Goal: Task Accomplishment & Management: Use online tool/utility

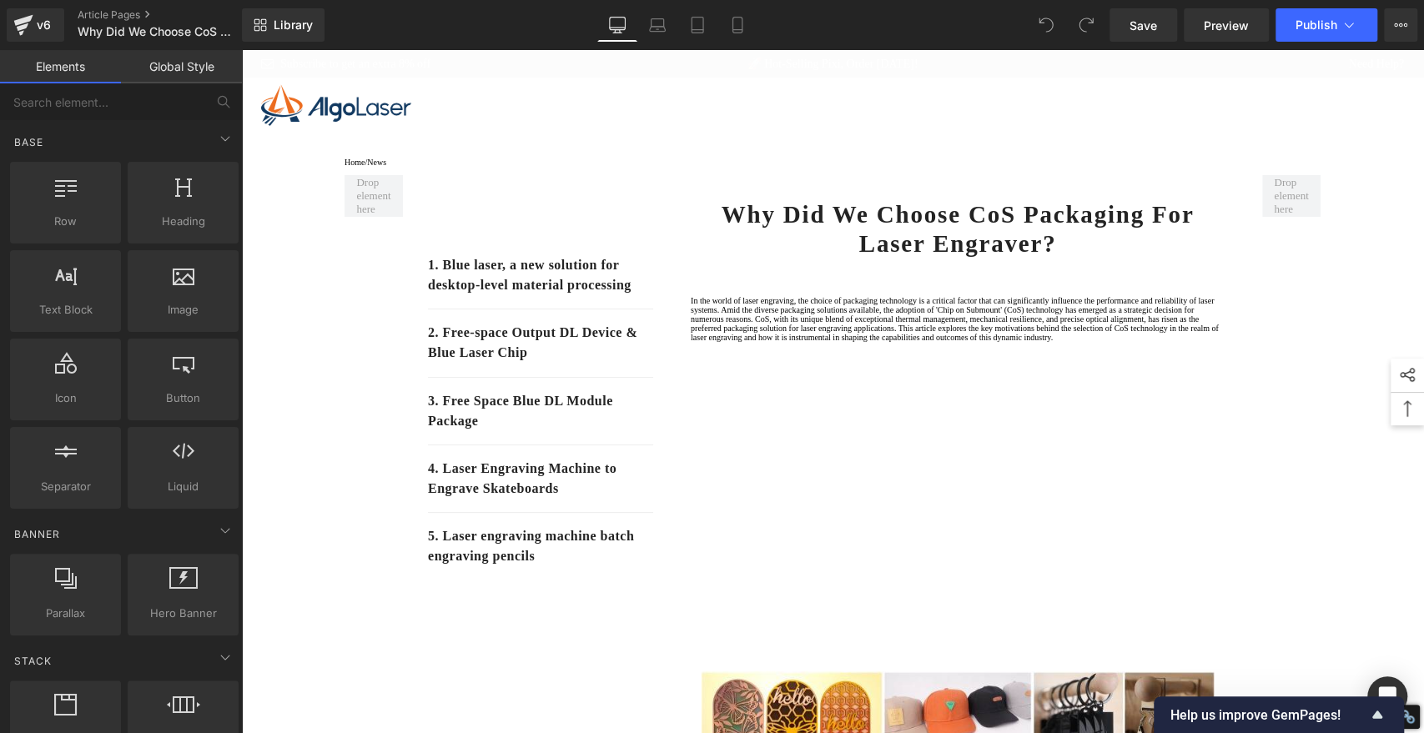
click at [1365, 131] on div at bounding box center [832, 105] width 1183 height 55
click at [304, 18] on span "Library" at bounding box center [293, 25] width 39 height 15
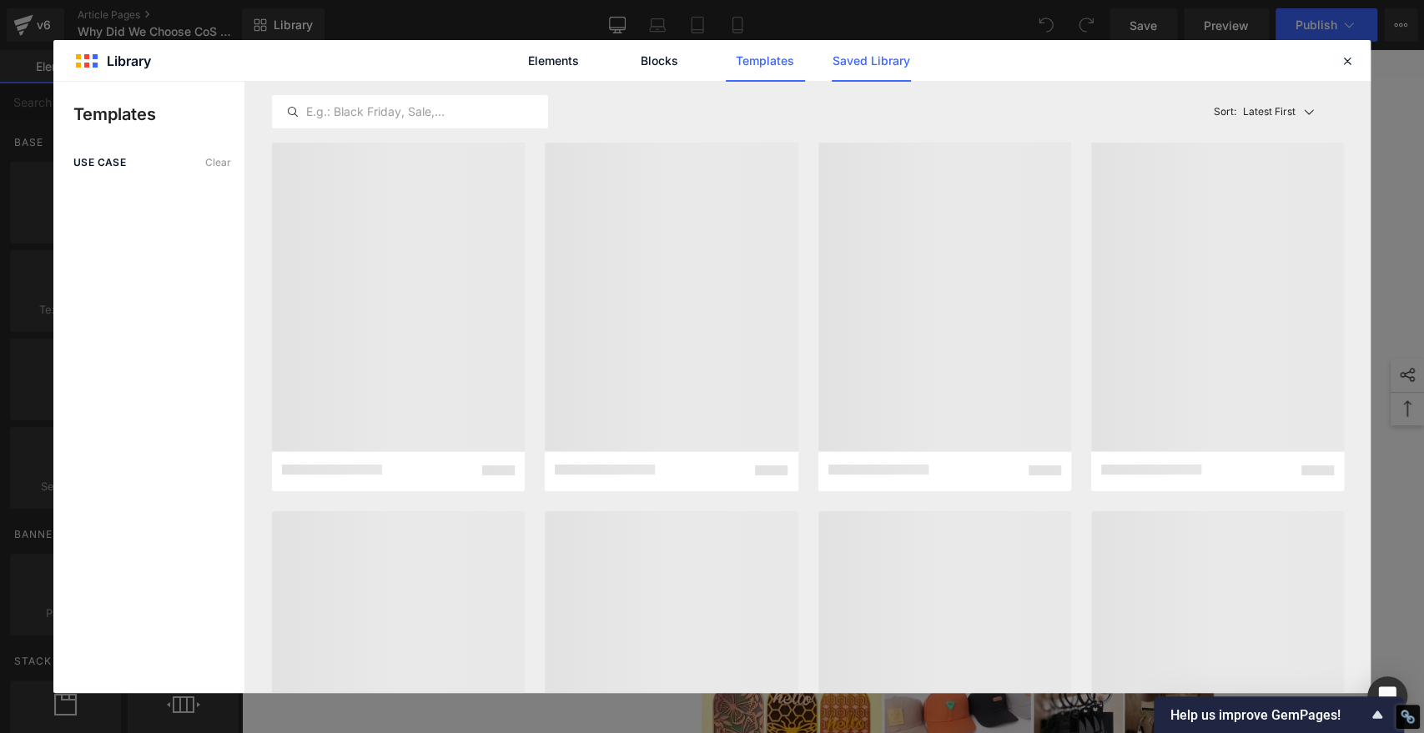
click at [885, 57] on link "Saved Library" at bounding box center [871, 61] width 79 height 42
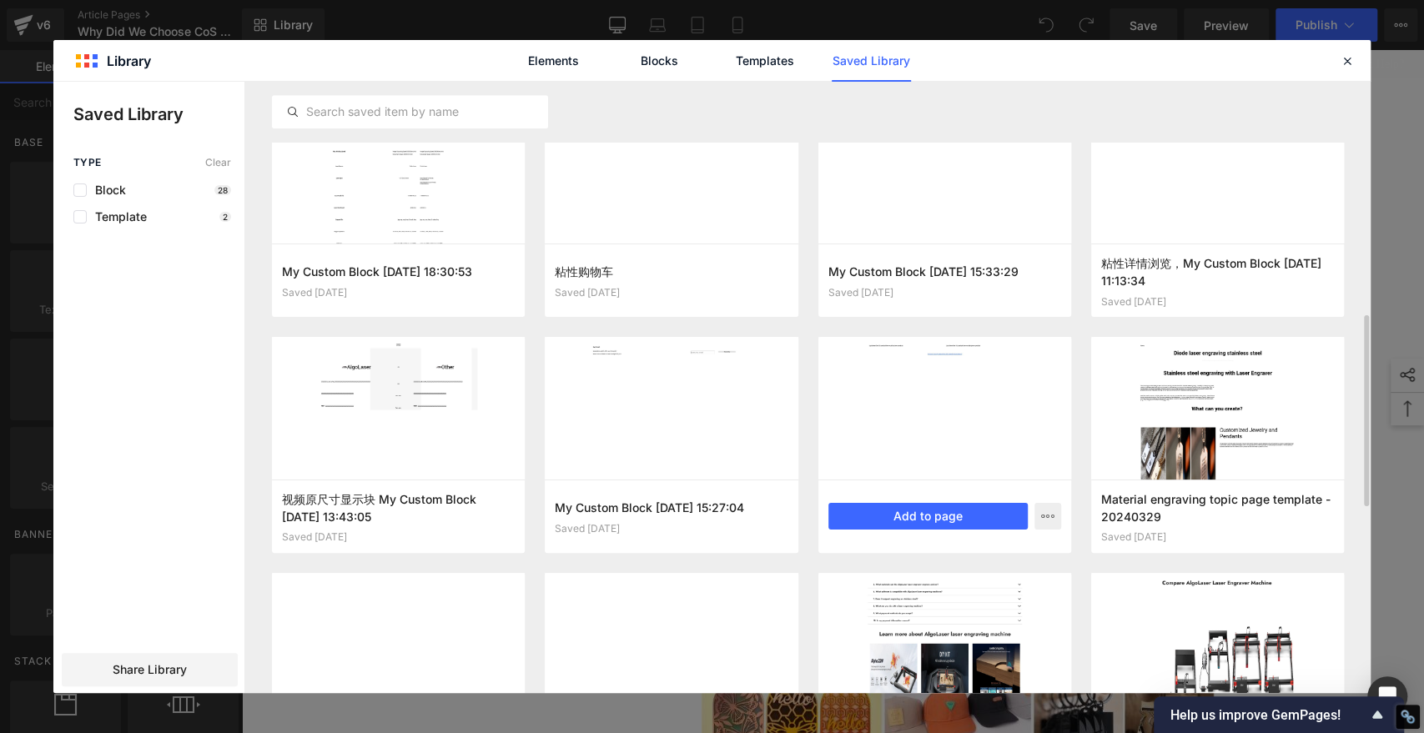
scroll to position [794, 0]
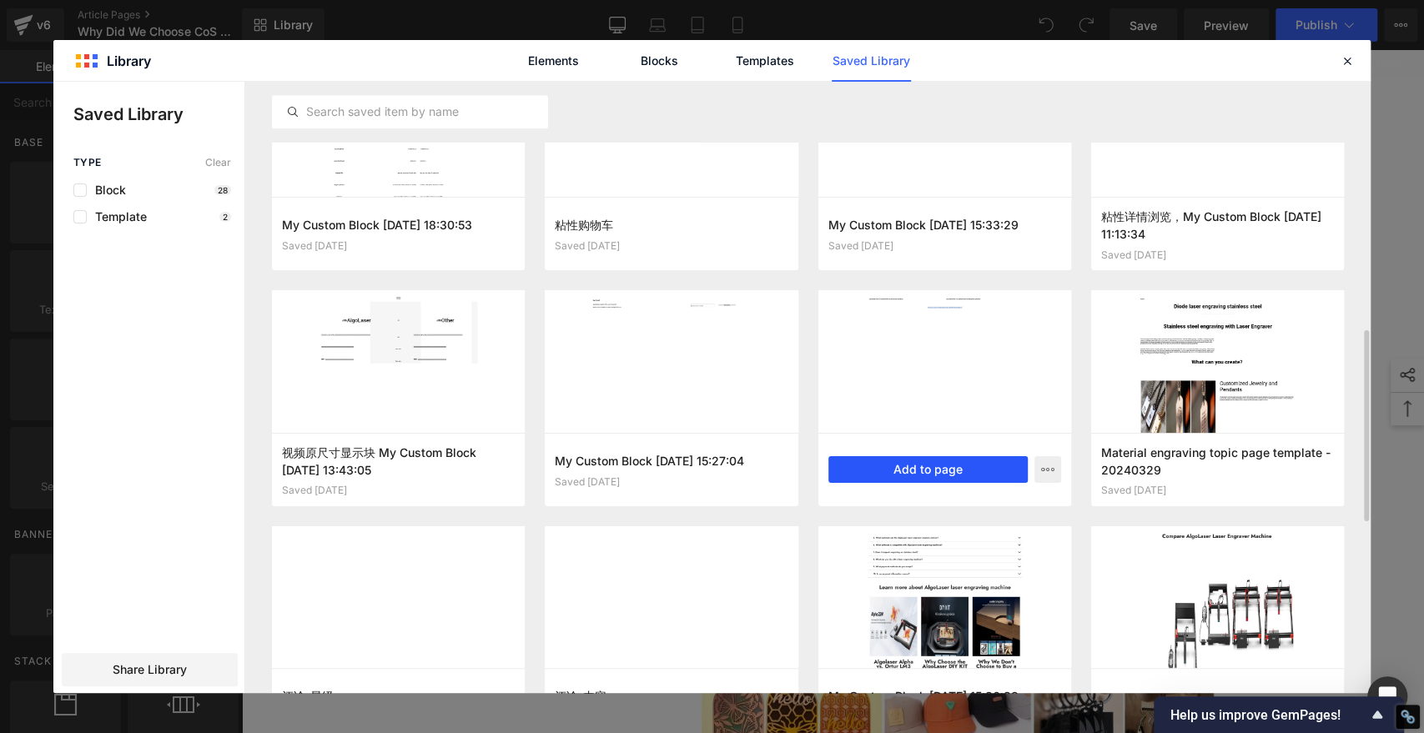
click at [912, 466] on button "Add to page" at bounding box center [927, 469] width 199 height 27
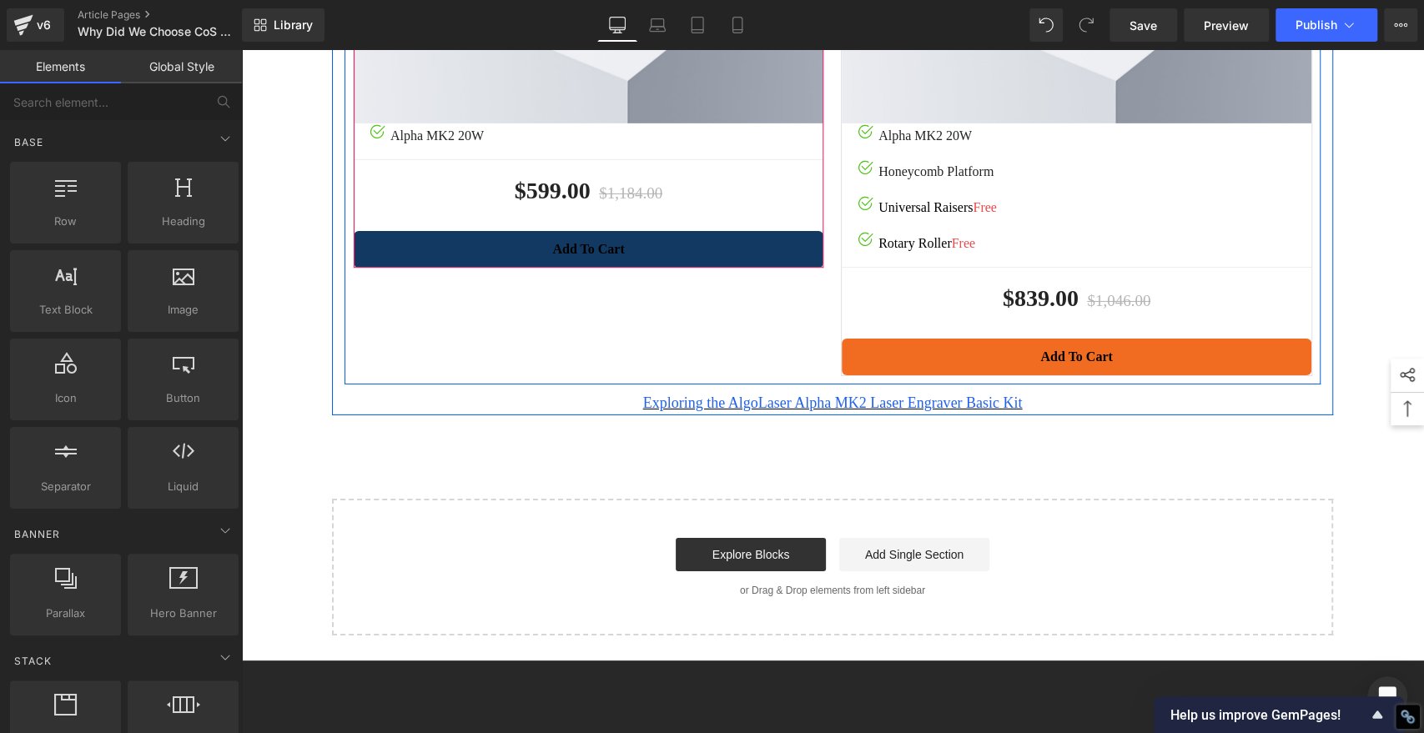
scroll to position [3681, 0]
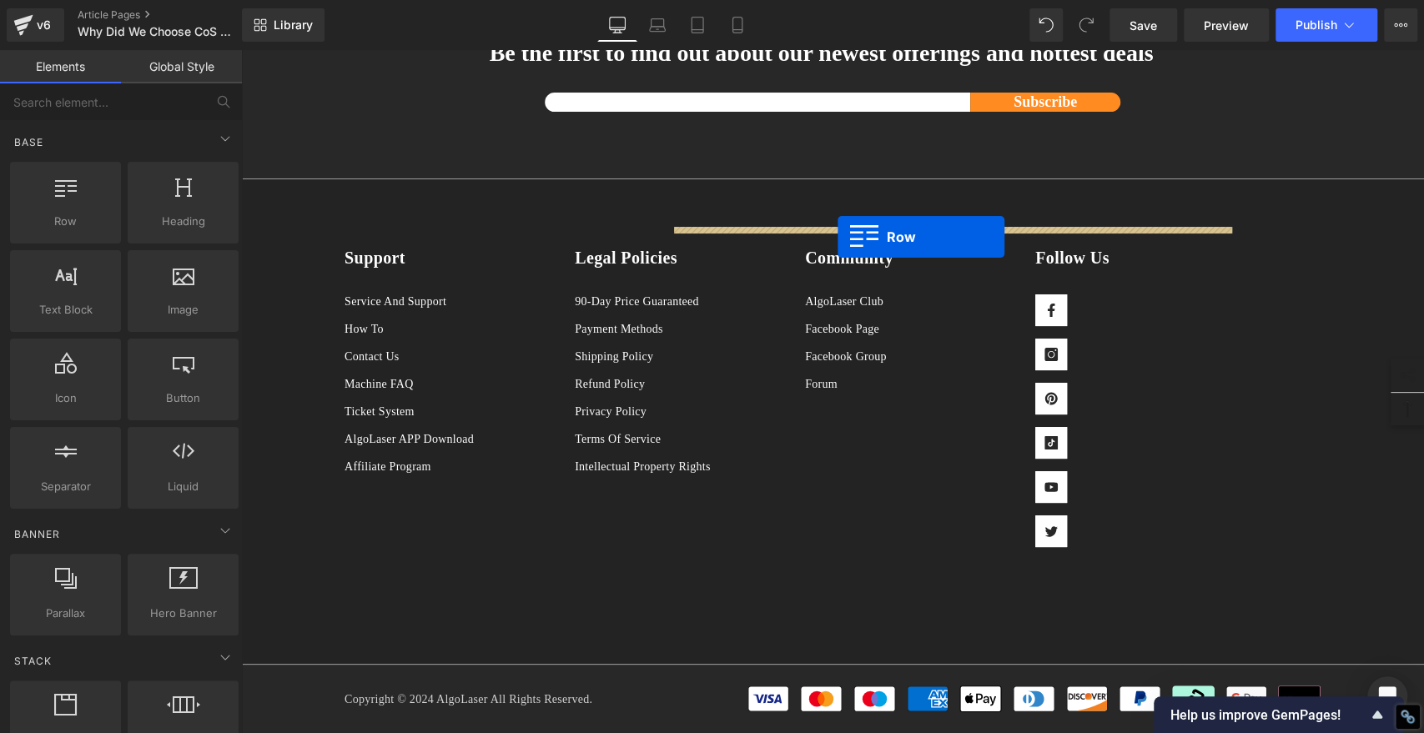
drag, startPoint x: 338, startPoint y: 329, endPoint x: 837, endPoint y: 237, distance: 508.1
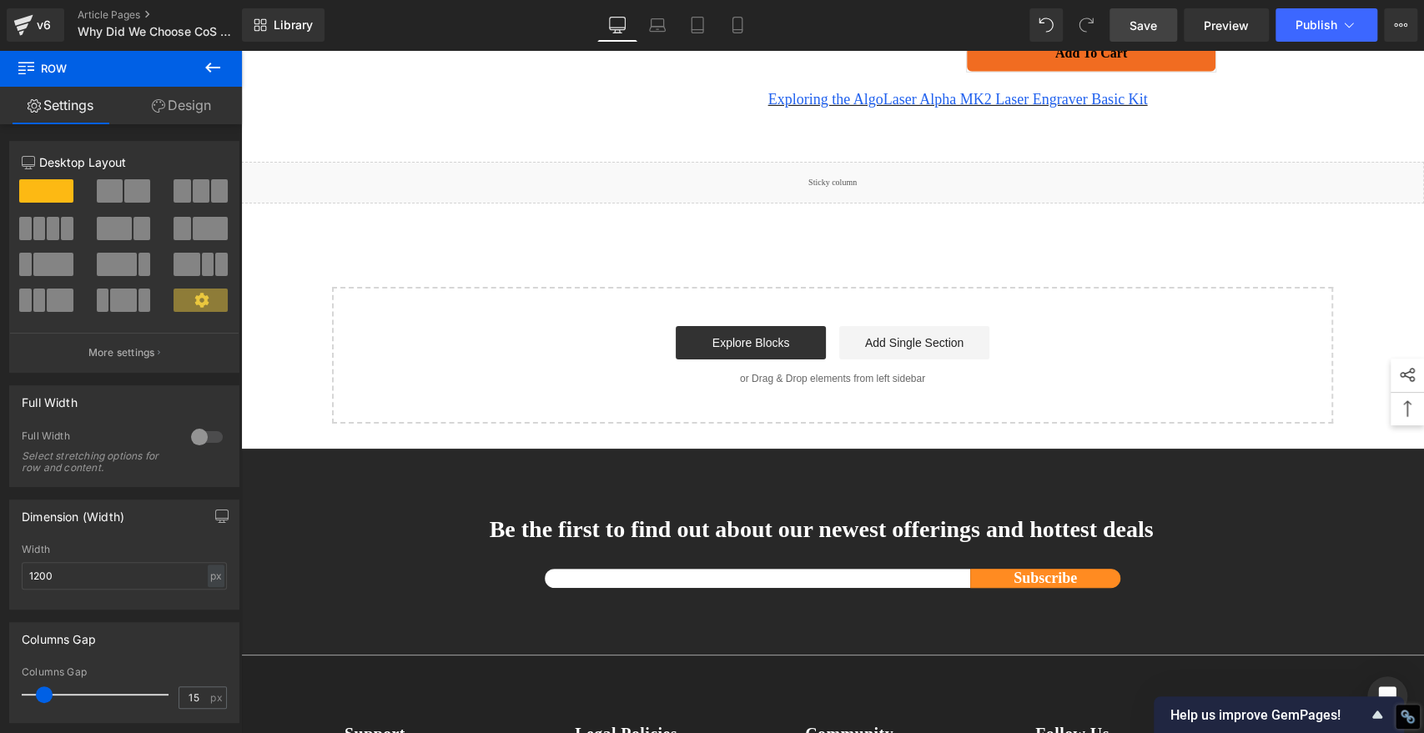
click at [1147, 26] on span "Save" at bounding box center [1143, 26] width 28 height 18
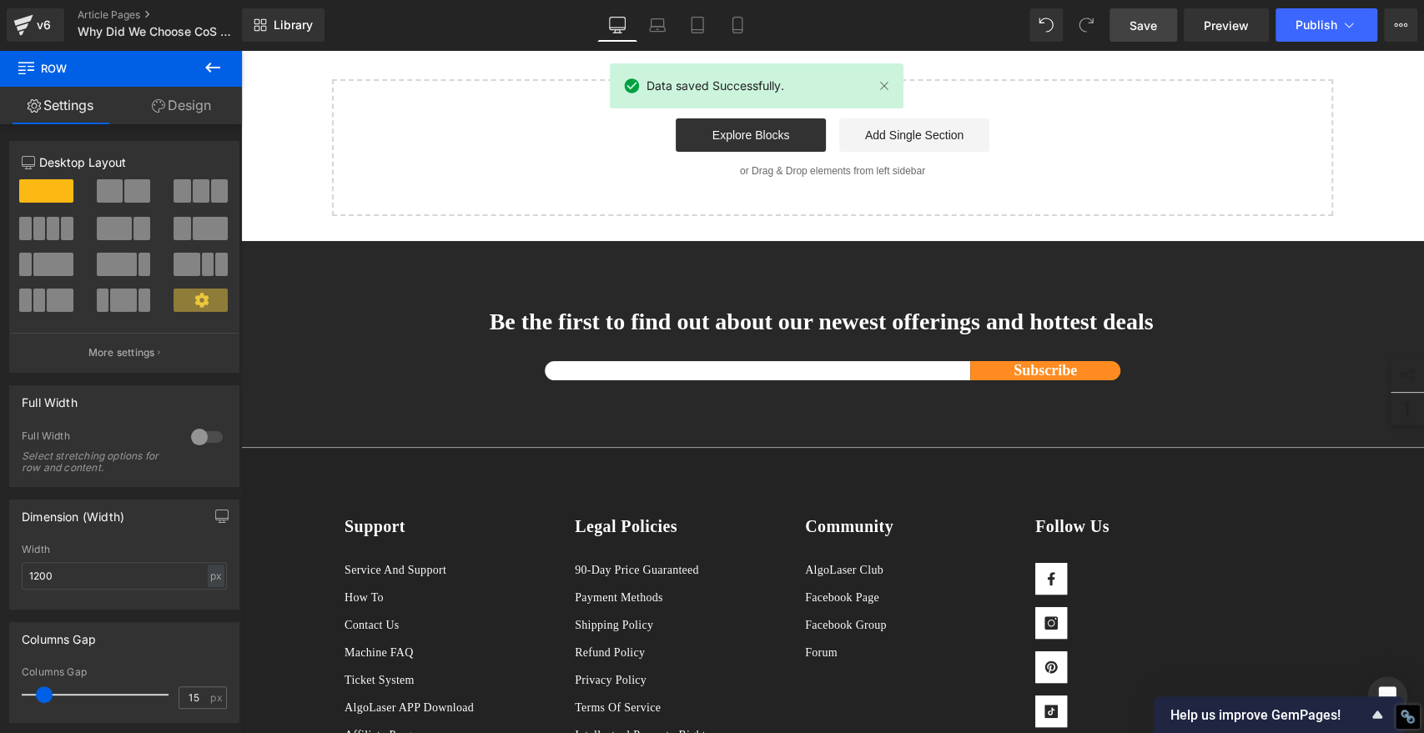
scroll to position [3773, 0]
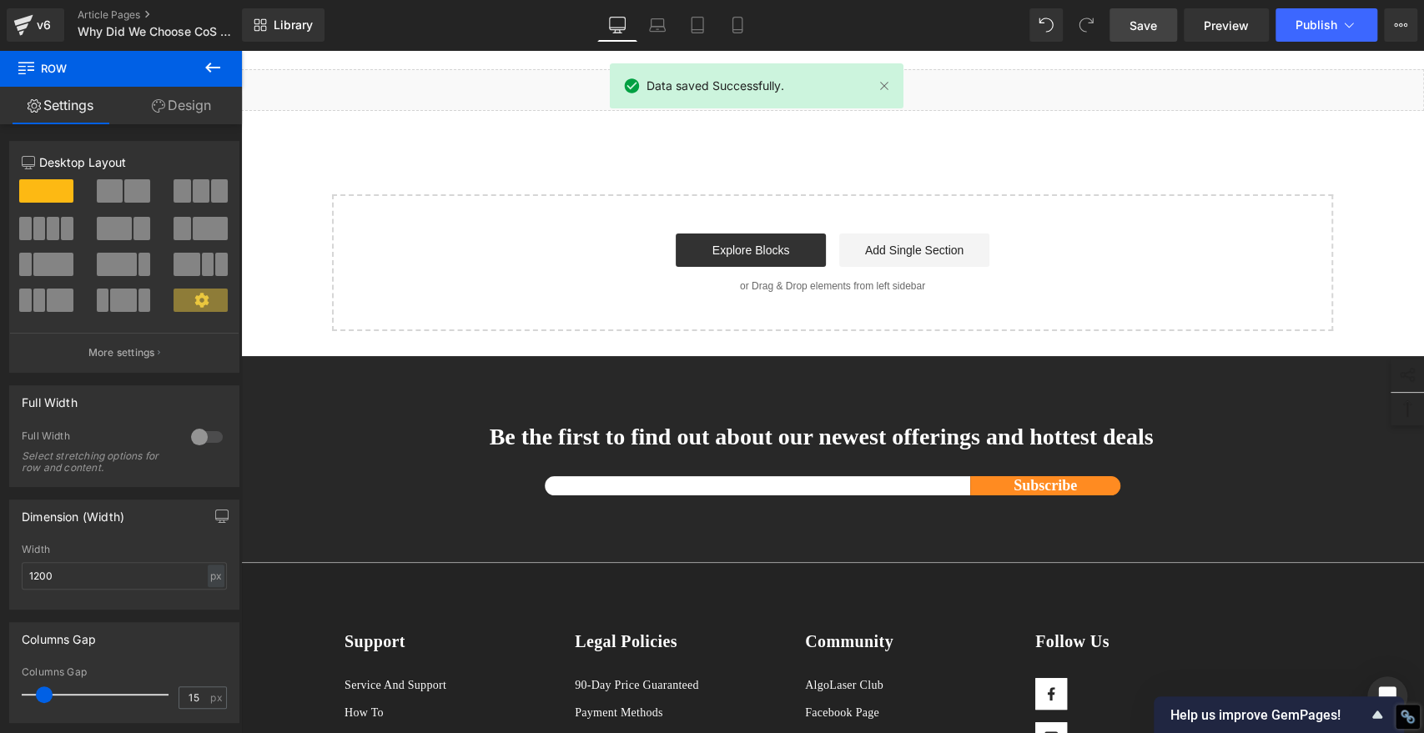
click at [1142, 25] on span "Save" at bounding box center [1143, 26] width 28 height 18
click at [1321, 32] on button "Publish" at bounding box center [1326, 24] width 102 height 33
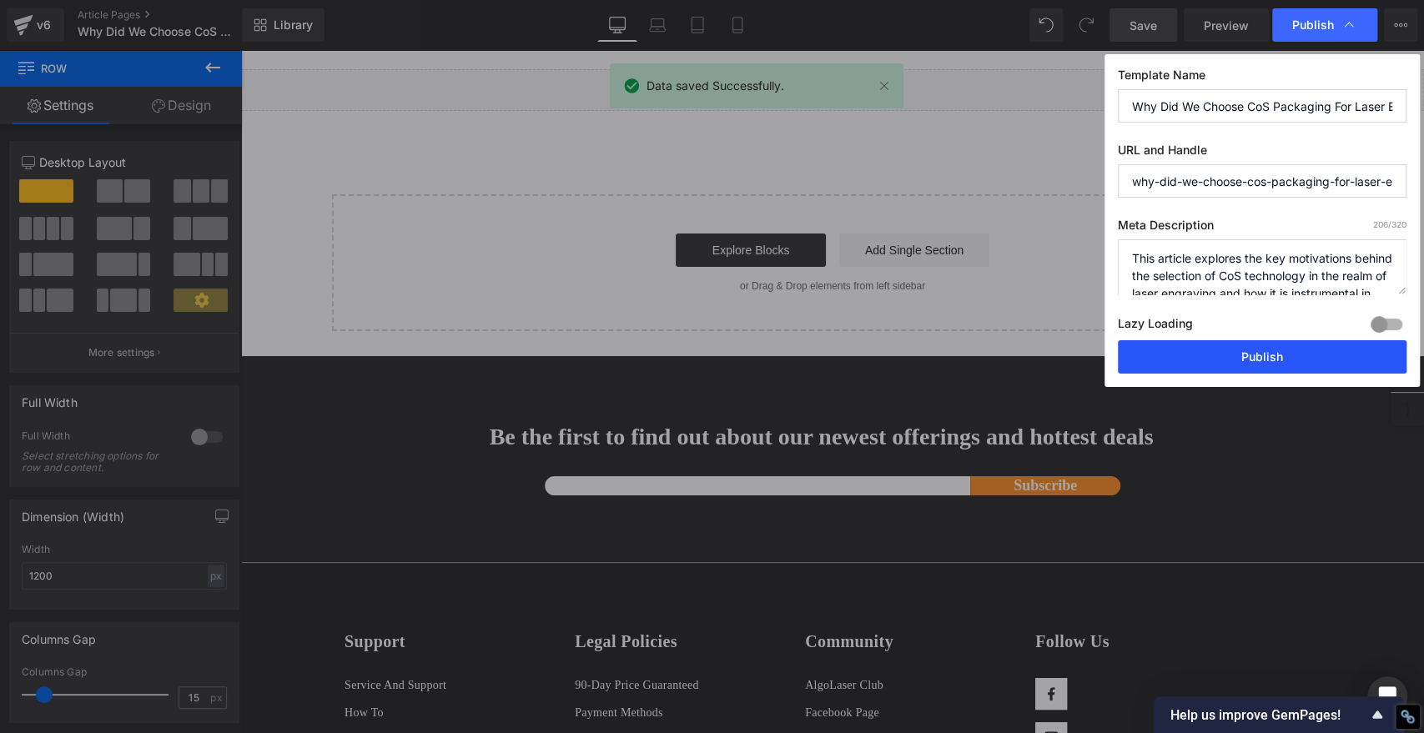
click at [1320, 357] on button "Publish" at bounding box center [1262, 356] width 289 height 33
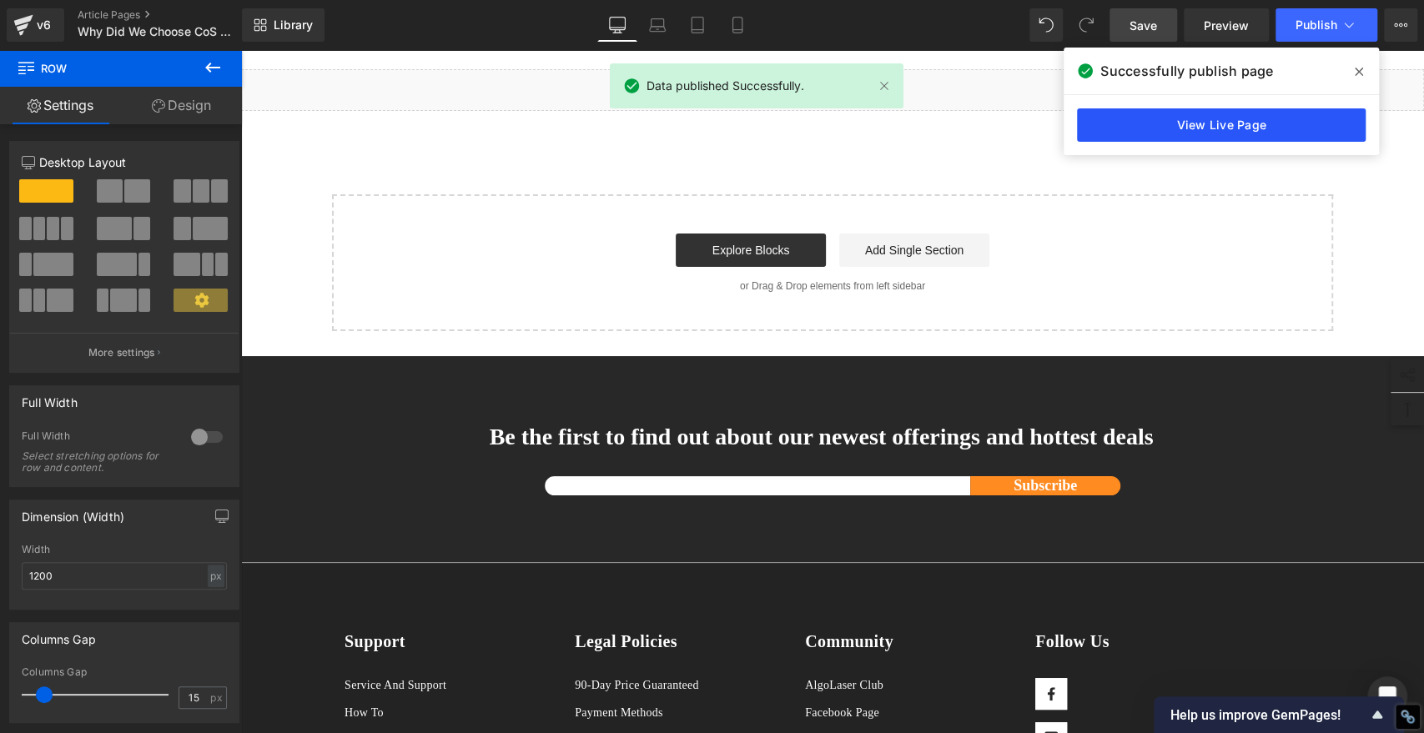
click at [1242, 125] on link "View Live Page" at bounding box center [1221, 124] width 289 height 33
